Goal: Find specific page/section: Find specific page/section

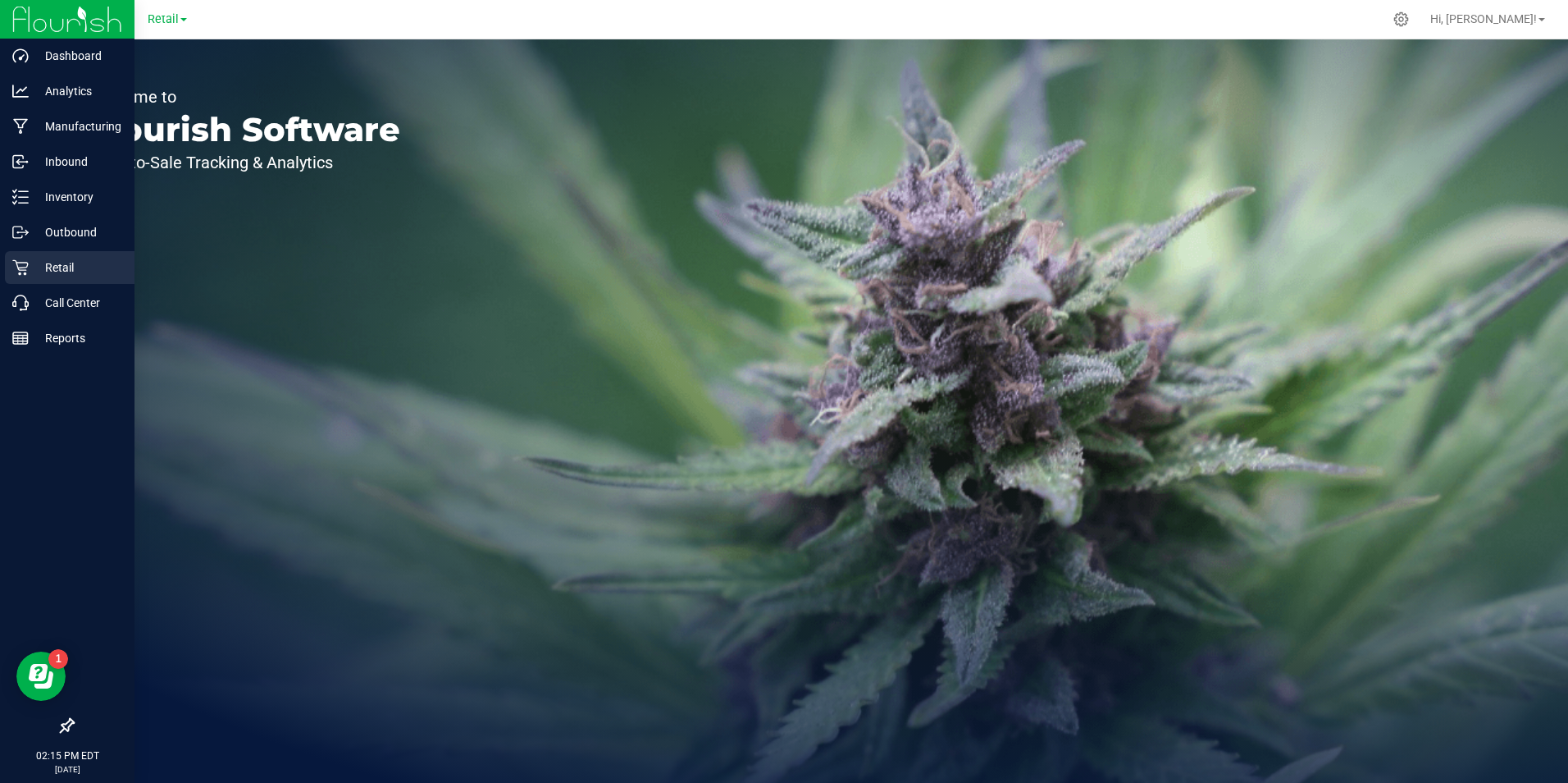
click at [75, 272] on p "Retail" at bounding box center [78, 267] width 98 height 19
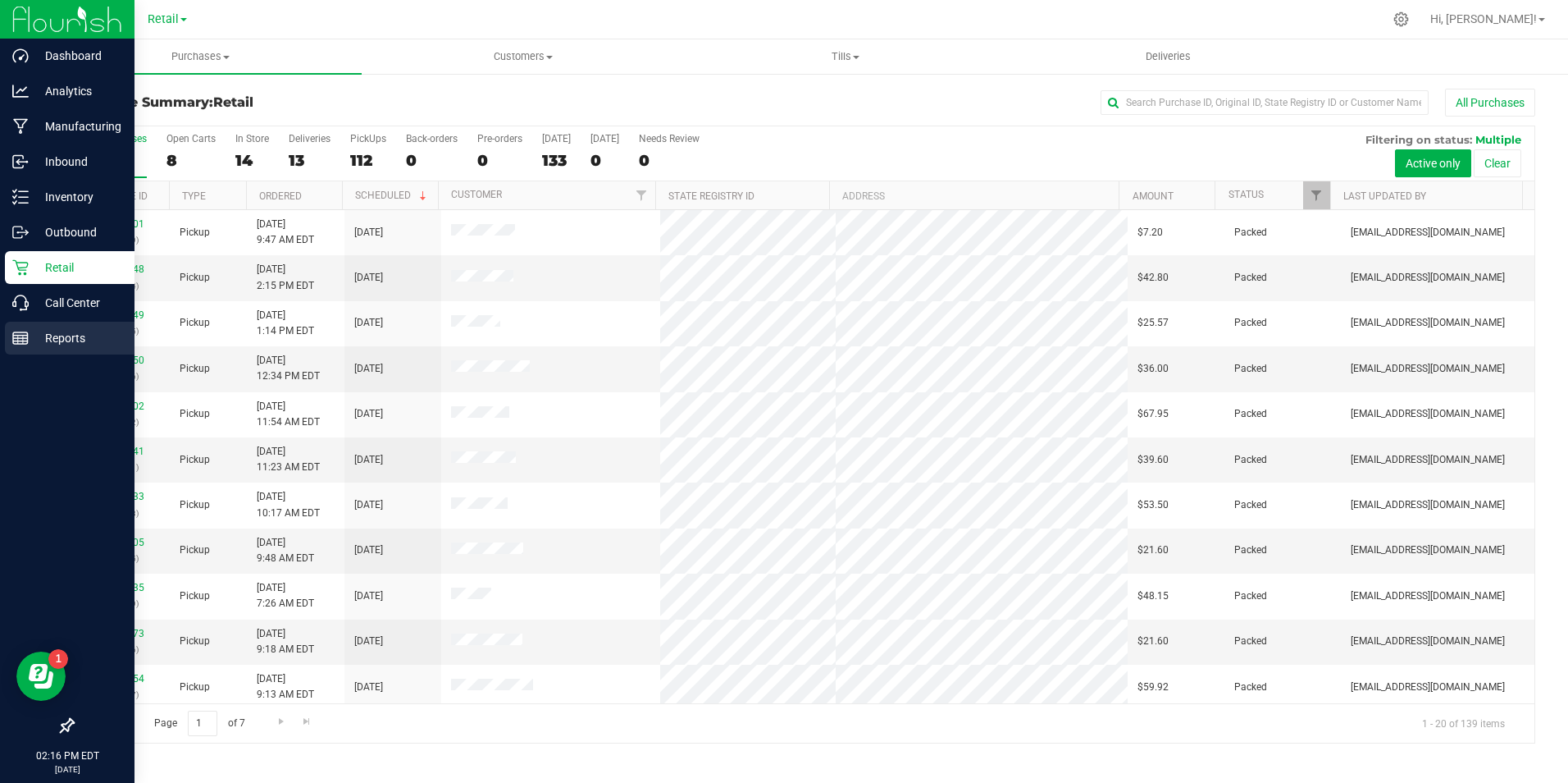
click at [66, 337] on p "Reports" at bounding box center [78, 337] width 98 height 19
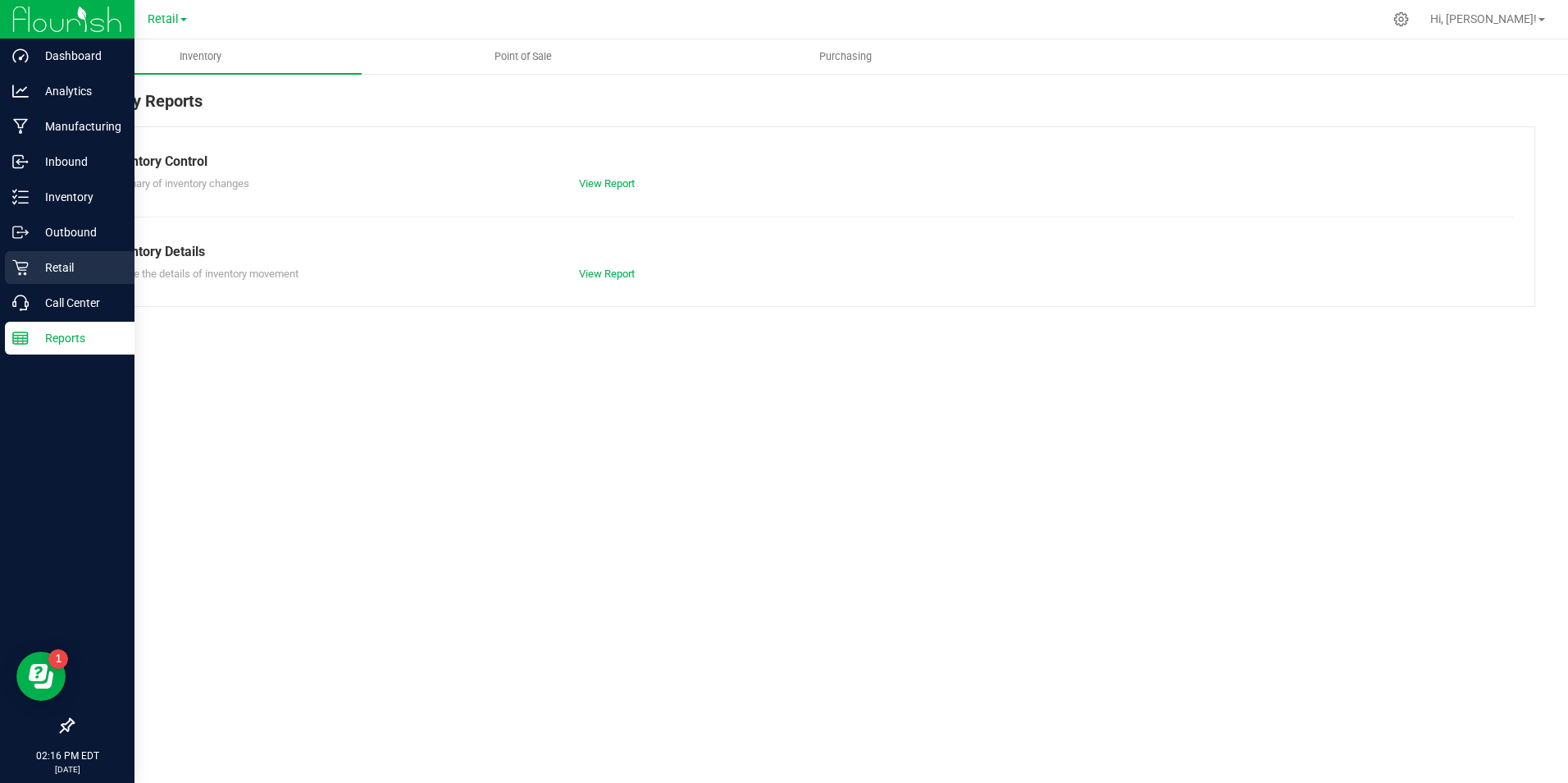
click at [34, 273] on p "Retail" at bounding box center [78, 267] width 98 height 19
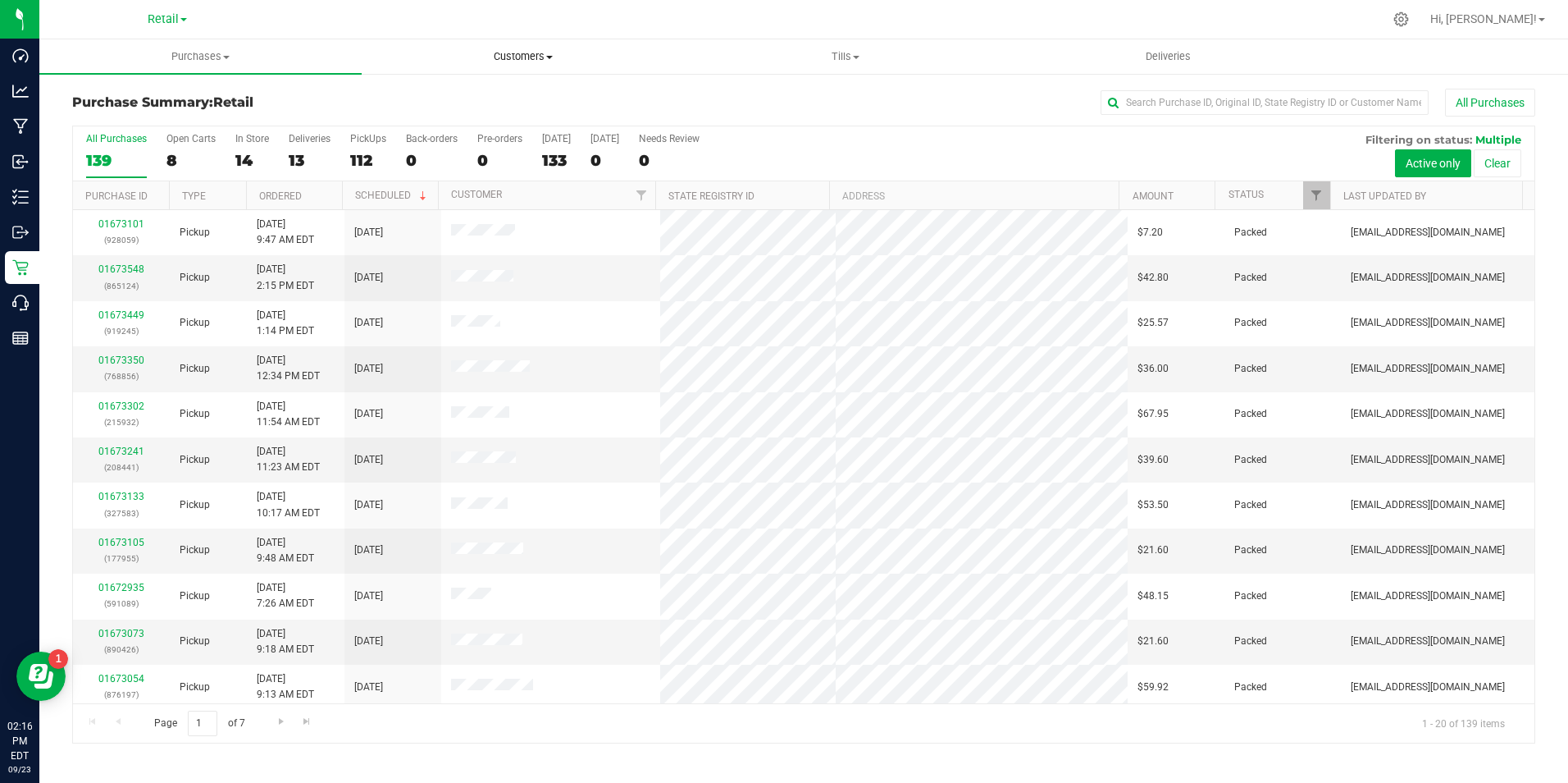
click at [547, 50] on span "Customers" at bounding box center [523, 56] width 321 height 15
click at [348, 56] on span "Purchases" at bounding box center [200, 56] width 321 height 15
click at [364, 53] on span "Customers" at bounding box center [523, 56] width 321 height 15
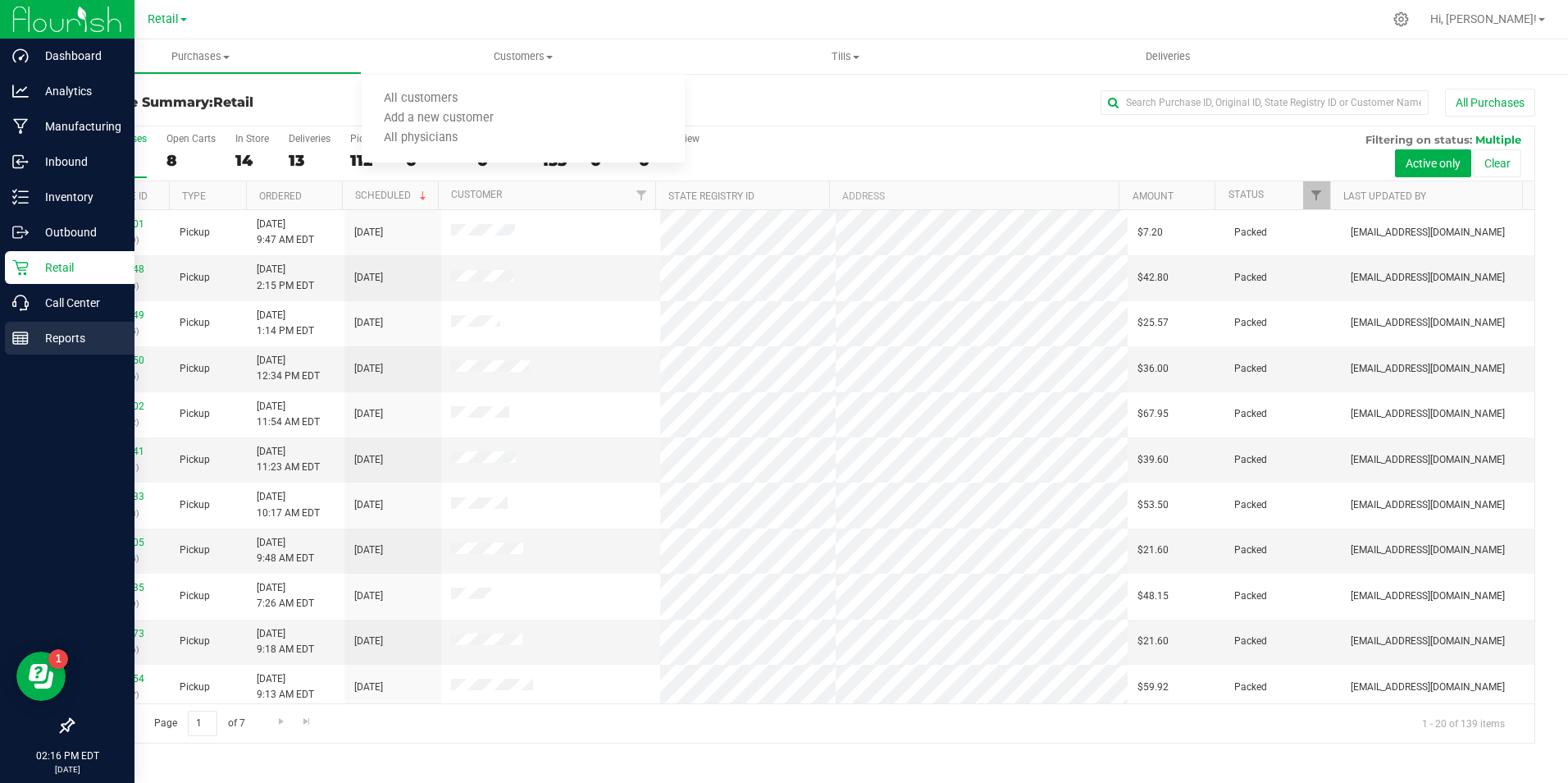
click at [61, 334] on p "Reports" at bounding box center [78, 337] width 98 height 19
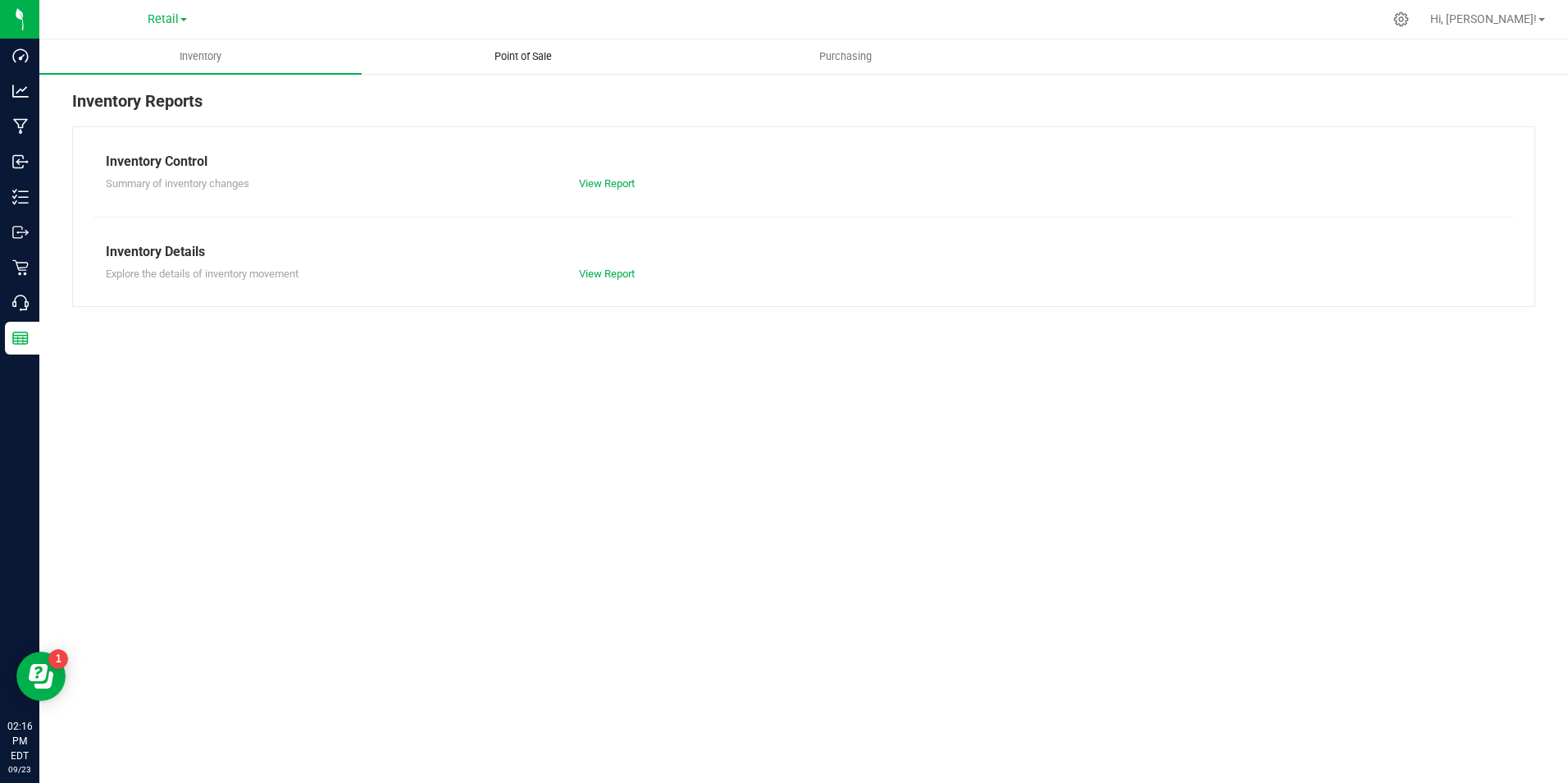
click at [519, 57] on span "Point of Sale" at bounding box center [524, 56] width 102 height 15
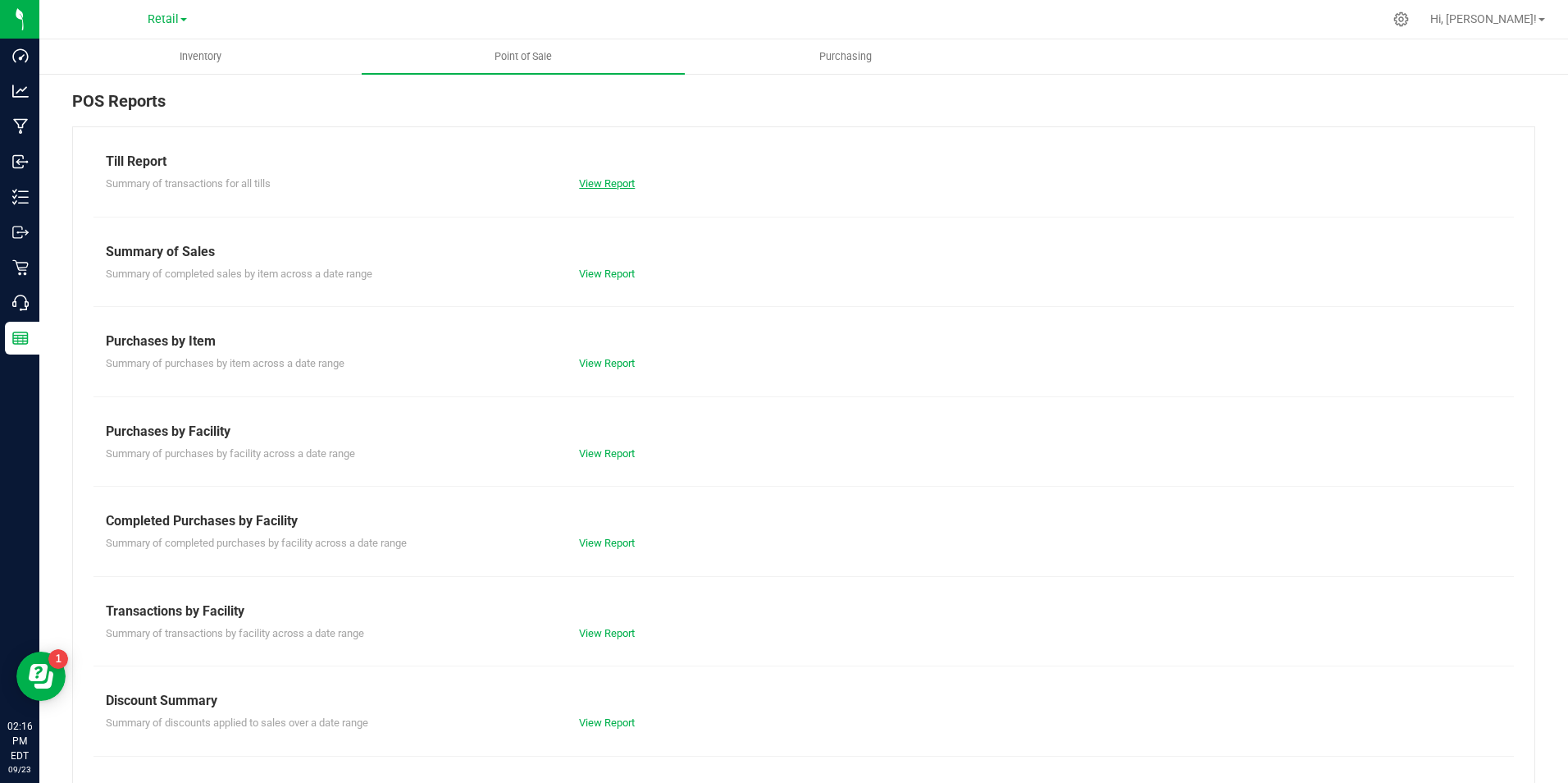
click at [624, 182] on link "View Report" at bounding box center [606, 184] width 55 height 12
